Goal: Download file/media

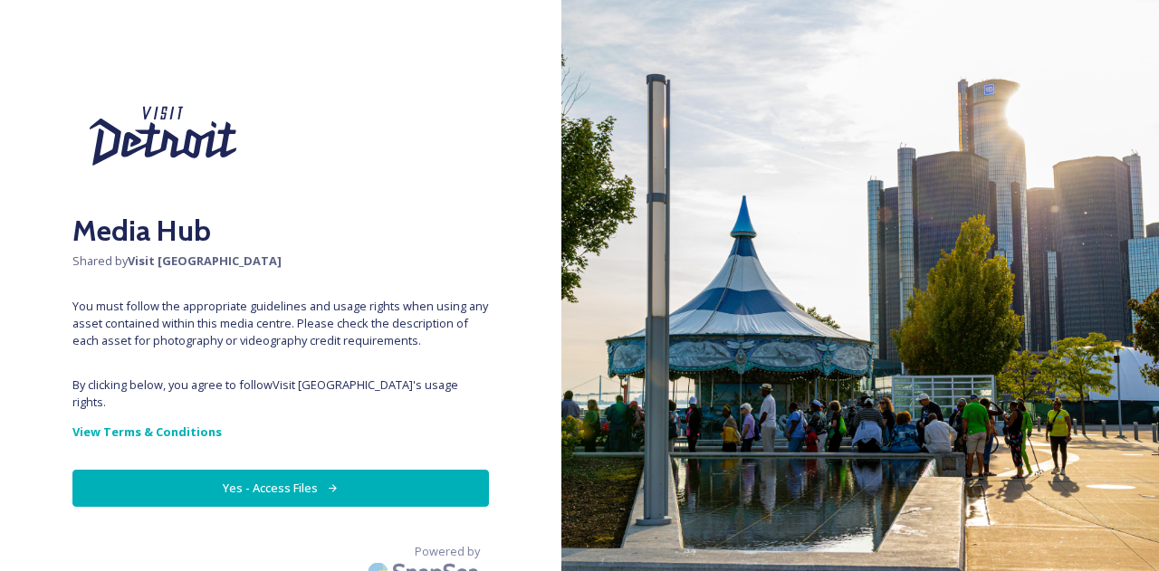
click at [268, 474] on button "Yes - Access Files" at bounding box center [280, 488] width 416 height 37
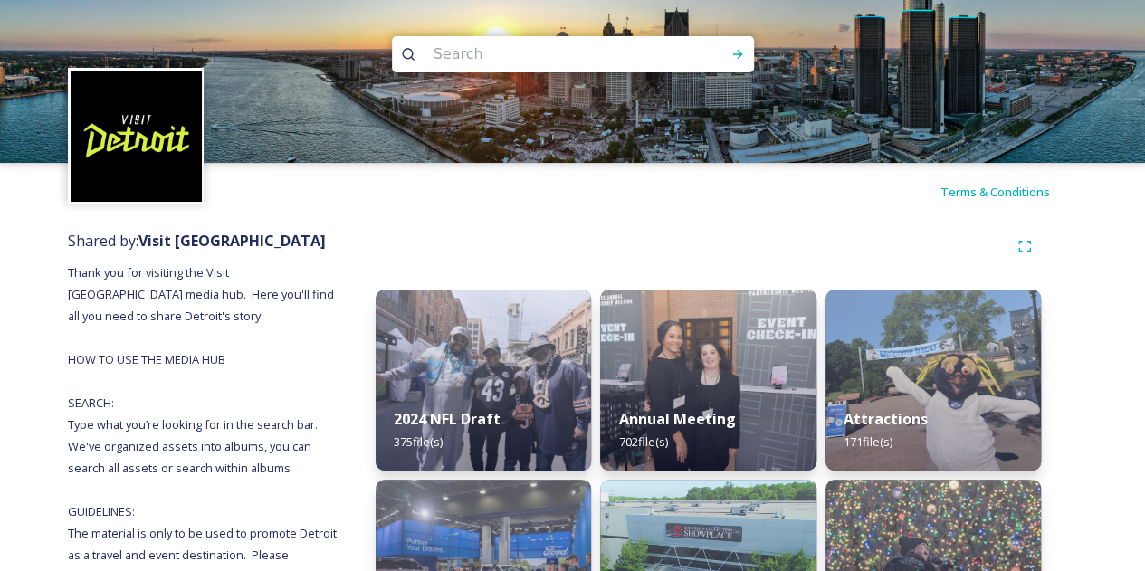
click at [734, 198] on div "Terms & Conditions" at bounding box center [572, 192] width 1145 height 58
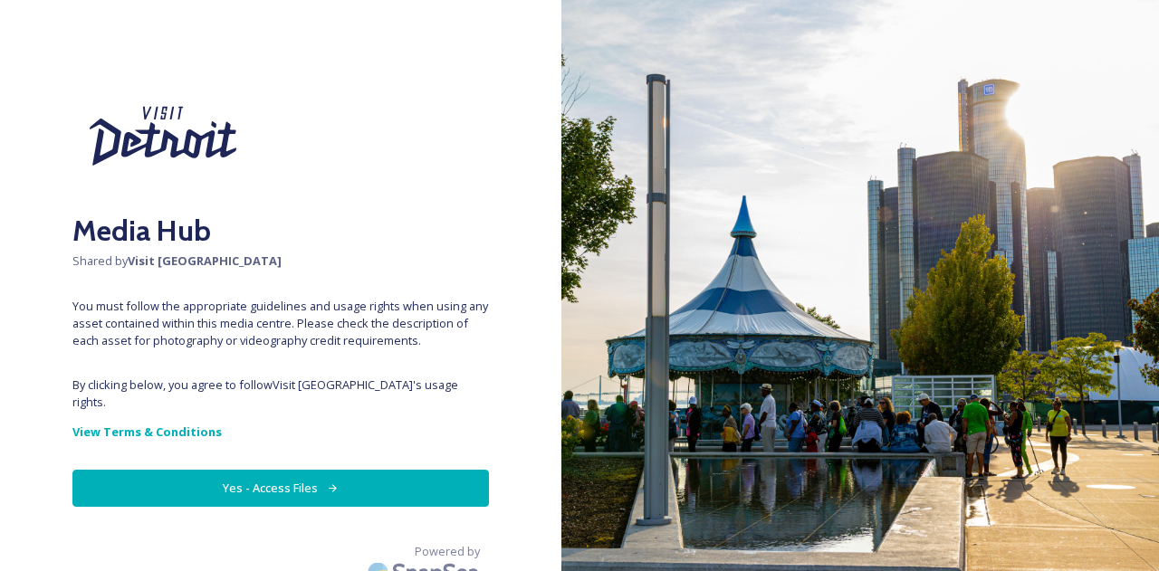
click at [288, 472] on button "Yes - Access Files" at bounding box center [280, 488] width 416 height 37
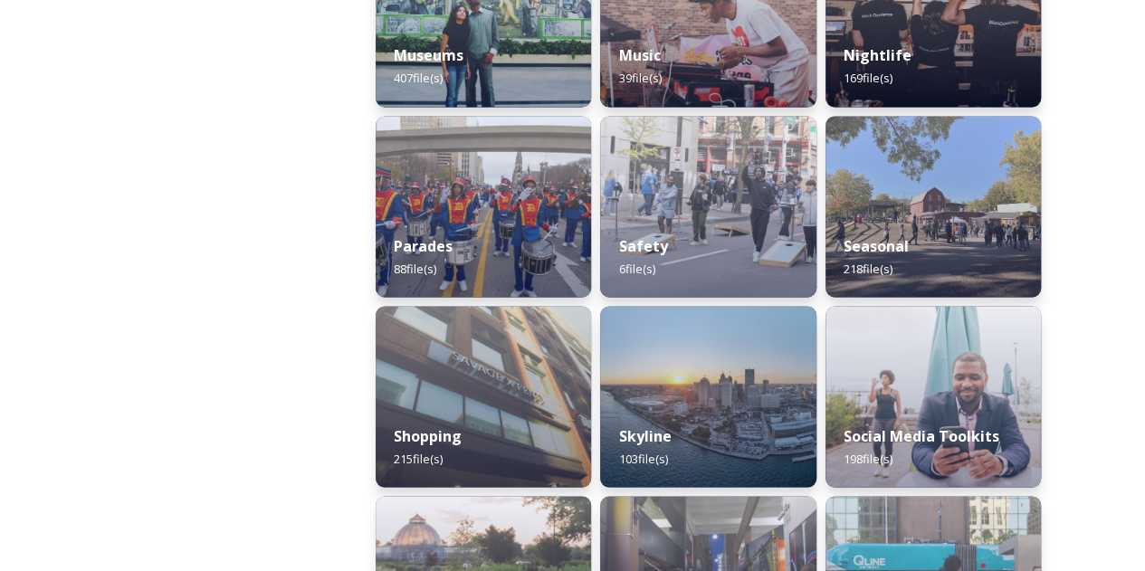
scroll to position [1539, 0]
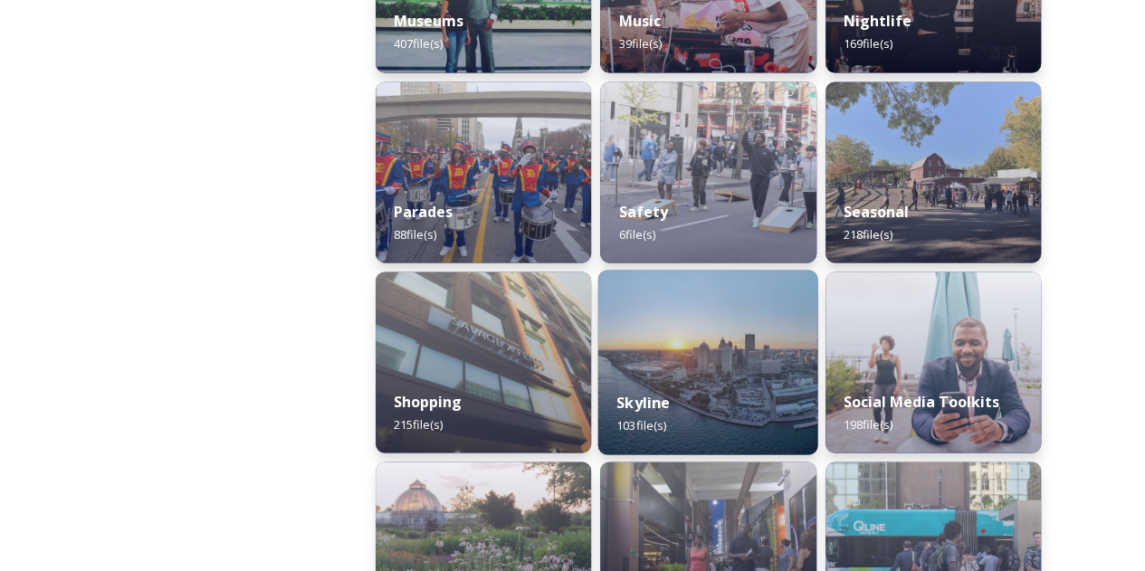
click at [790, 385] on div "Skyline 103 file(s)" at bounding box center [708, 413] width 220 height 82
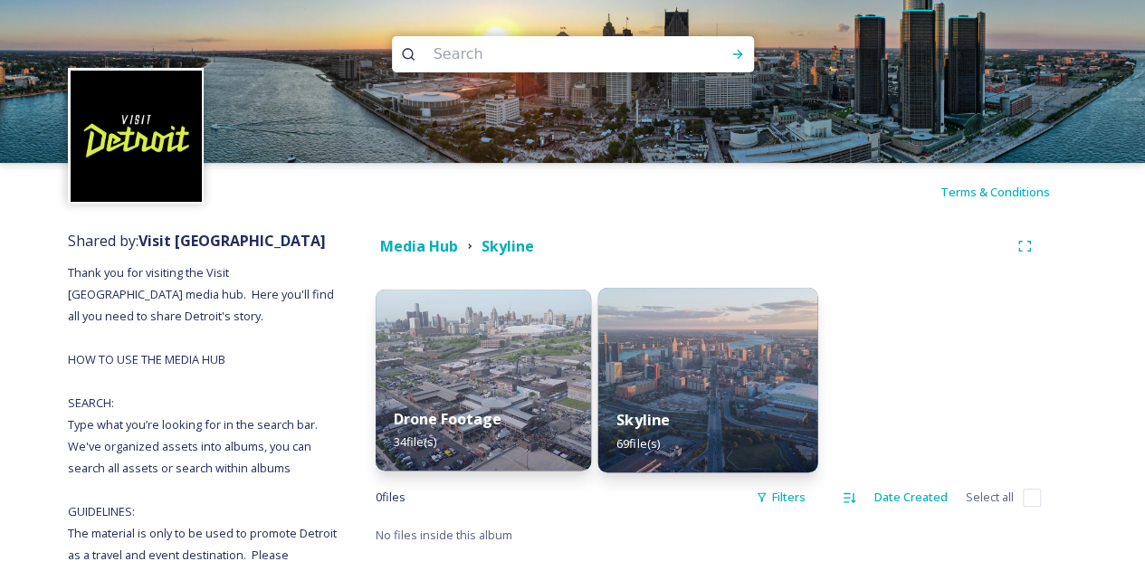
click at [755, 368] on img at bounding box center [708, 380] width 220 height 185
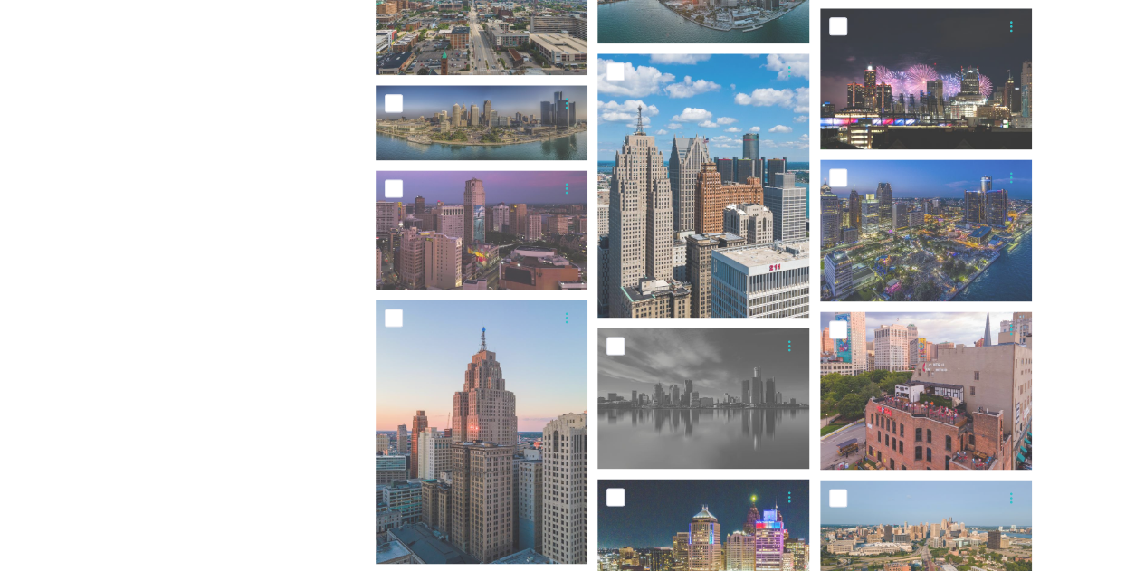
scroll to position [1177, 0]
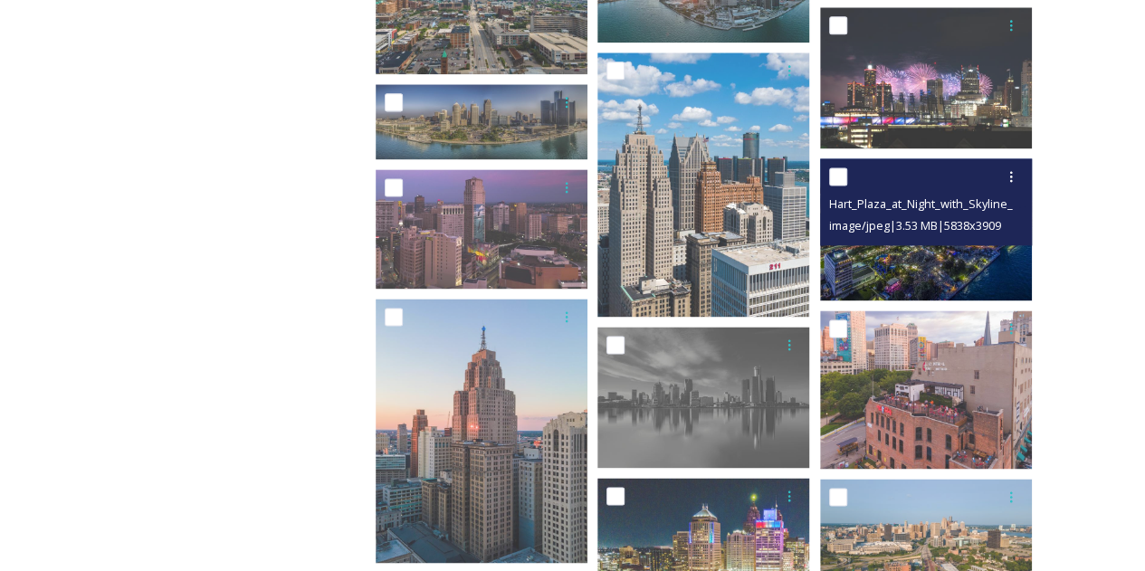
click at [949, 255] on img at bounding box center [926, 229] width 212 height 142
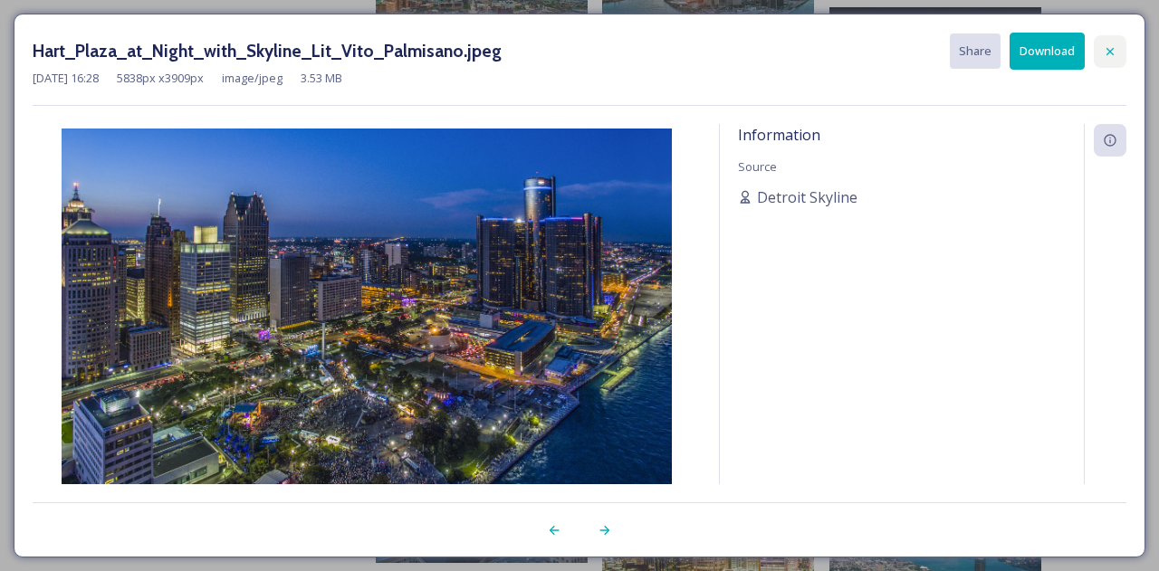
click at [1115, 48] on icon at bounding box center [1110, 51] width 14 height 14
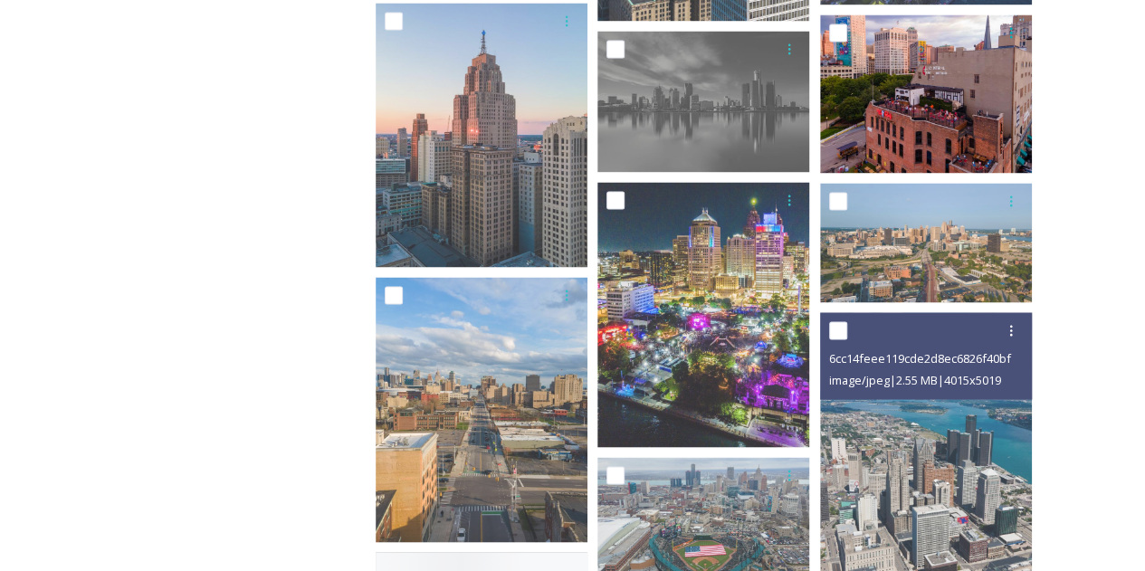
scroll to position [1539, 0]
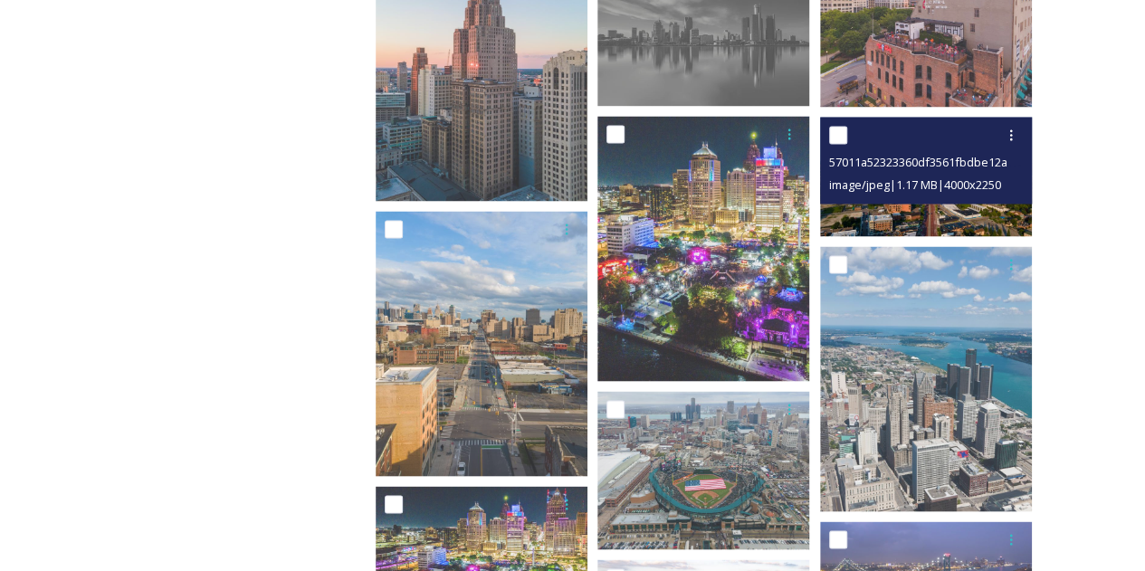
click at [917, 206] on img at bounding box center [926, 177] width 212 height 120
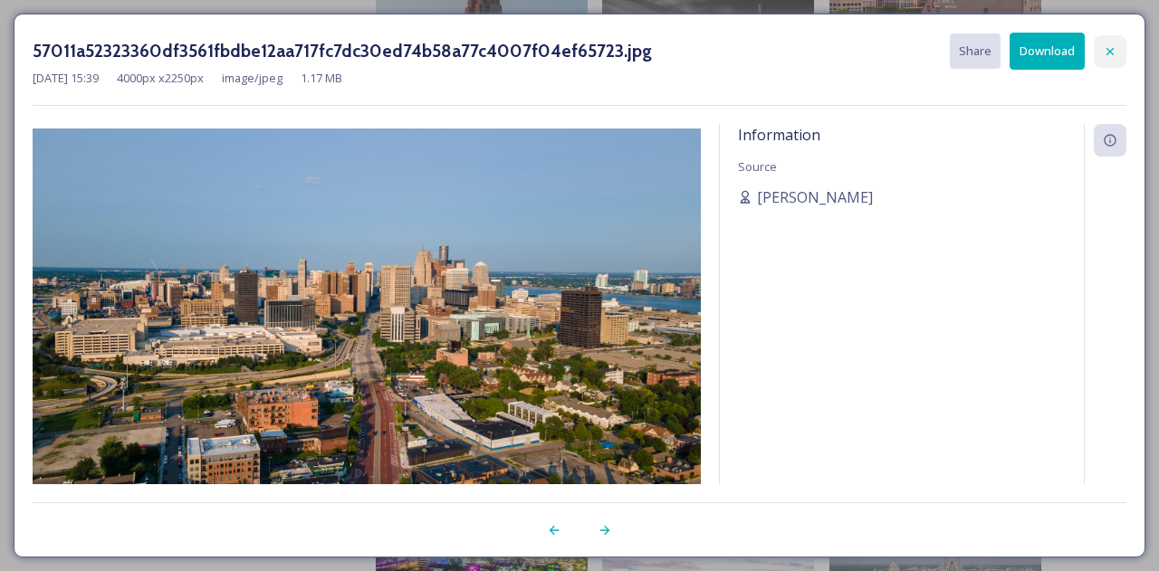
click at [1108, 56] on icon at bounding box center [1110, 51] width 14 height 14
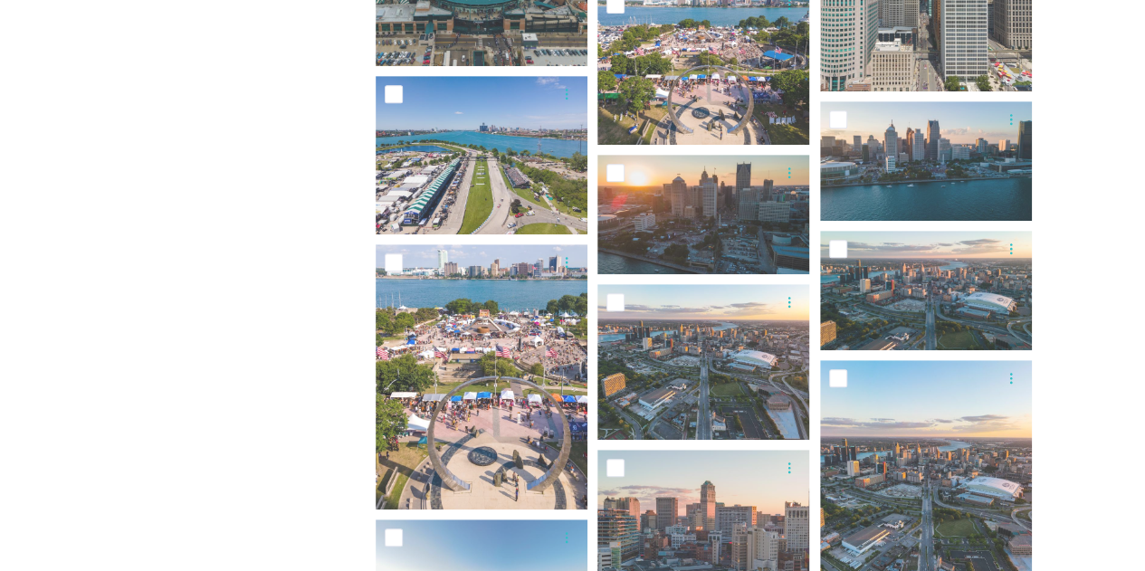
scroll to position [3822, 0]
